Goal: Task Accomplishment & Management: Complete application form

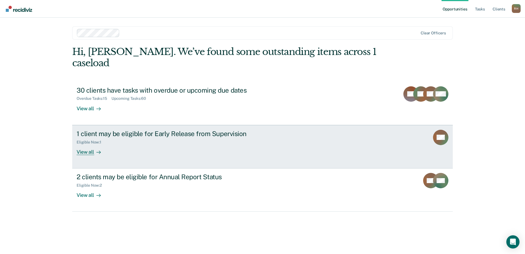
click at [91, 144] on div "View all" at bounding box center [92, 149] width 31 height 11
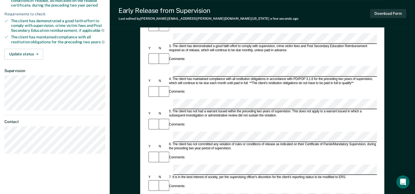
scroll to position [130, 0]
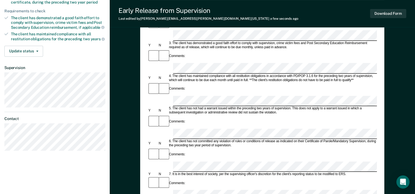
scroll to position [139, 0]
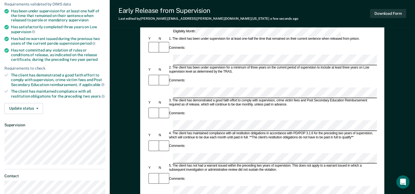
scroll to position [102, 0]
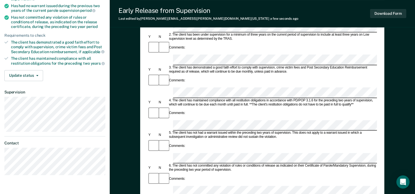
click at [91, 187] on div "[PERSON_NAME] [PERSON_NAME] Profile How it works Log Out Back DM Early Release …" at bounding box center [55, 88] width 110 height 381
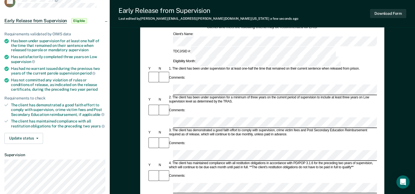
scroll to position [47, 0]
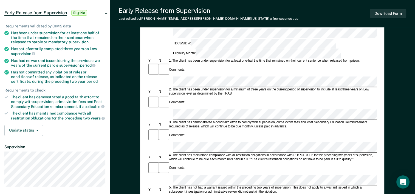
drag, startPoint x: 119, startPoint y: 183, endPoint x: 136, endPoint y: 185, distance: 17.1
click at [119, 183] on div "Early Release from Supervision (ERS) Checklist, Recommendation, and Determinati…" at bounding box center [262, 173] width 305 height 373
click at [395, 17] on button "Download Form" at bounding box center [388, 13] width 36 height 9
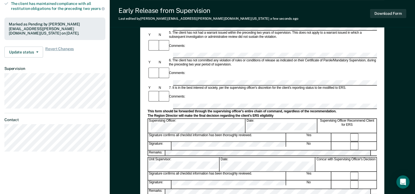
scroll to position [185, 0]
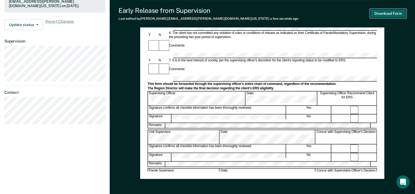
click at [387, 13] on button "Download Form" at bounding box center [388, 13] width 36 height 9
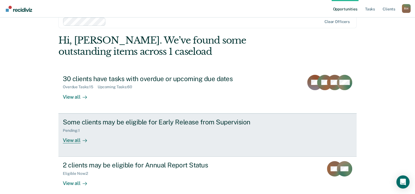
scroll to position [39, 0]
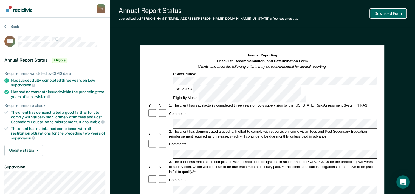
click at [381, 12] on button "Download Form" at bounding box center [388, 13] width 36 height 9
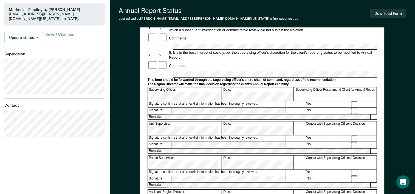
scroll to position [130, 0]
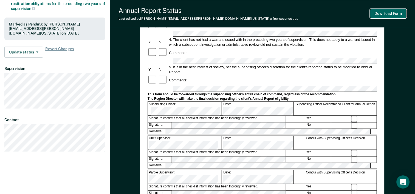
click at [375, 14] on button "Download Form" at bounding box center [388, 13] width 36 height 9
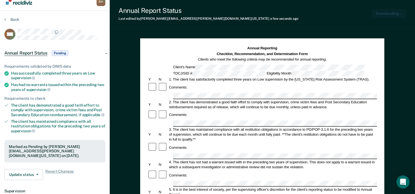
scroll to position [0, 0]
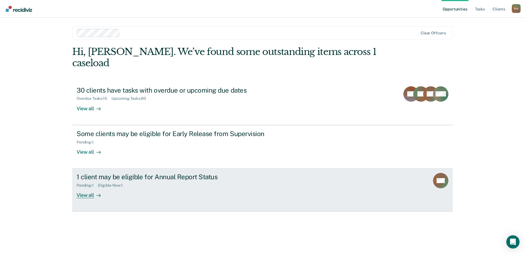
click at [441, 173] on rect at bounding box center [440, 180] width 15 height 15
